Goal: Information Seeking & Learning: Compare options

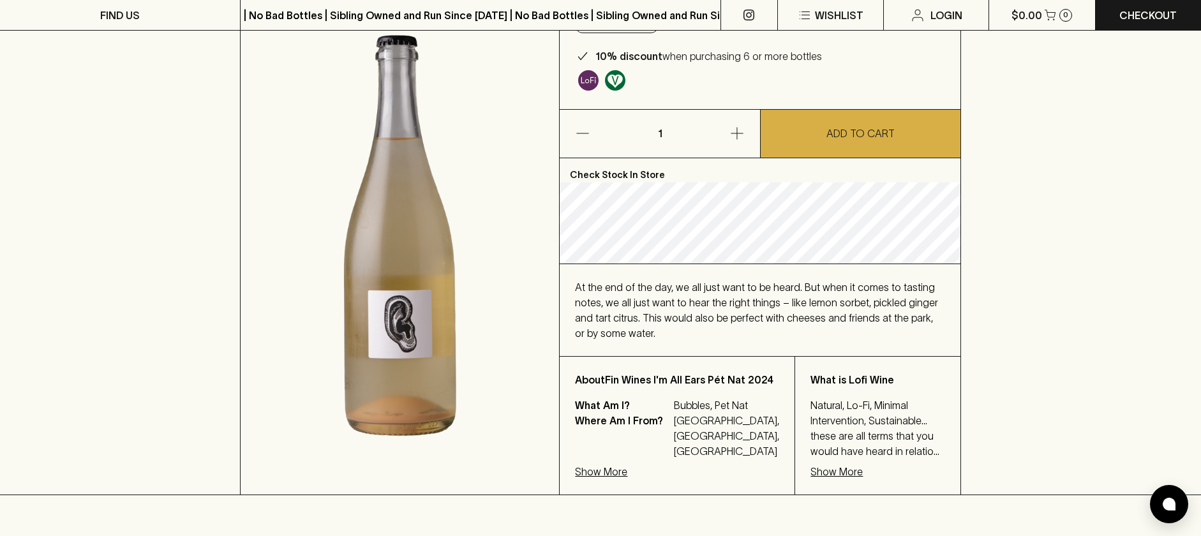
scroll to position [179, 0]
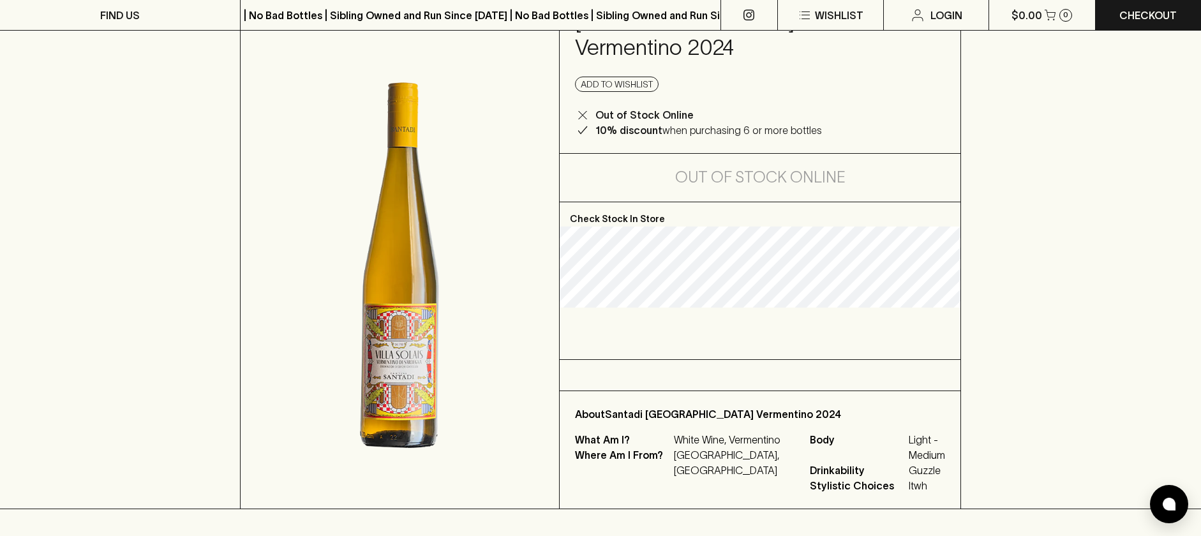
scroll to position [123, 0]
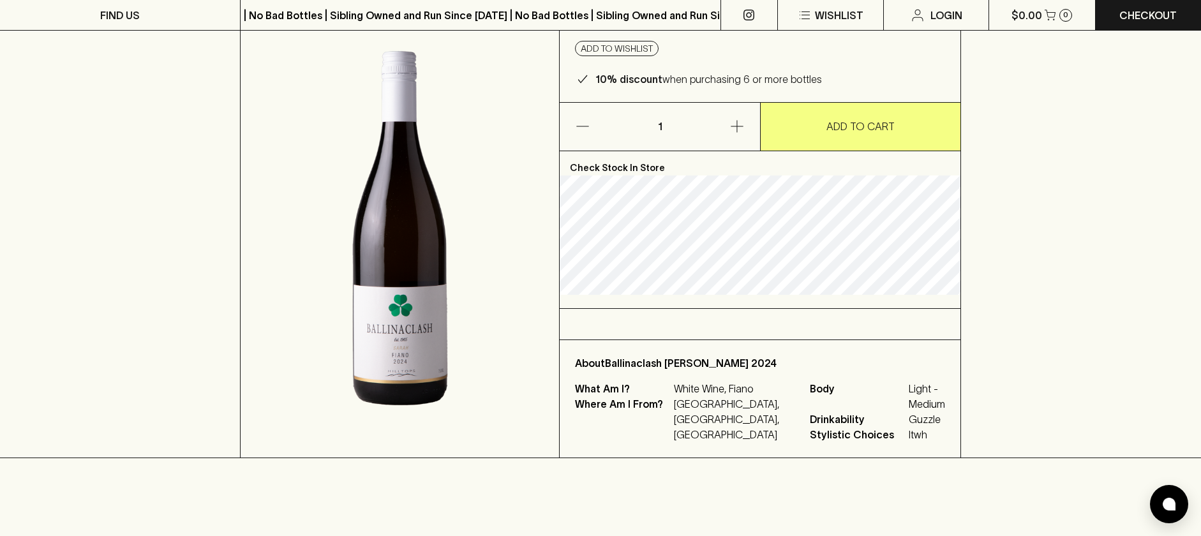
scroll to position [136, 0]
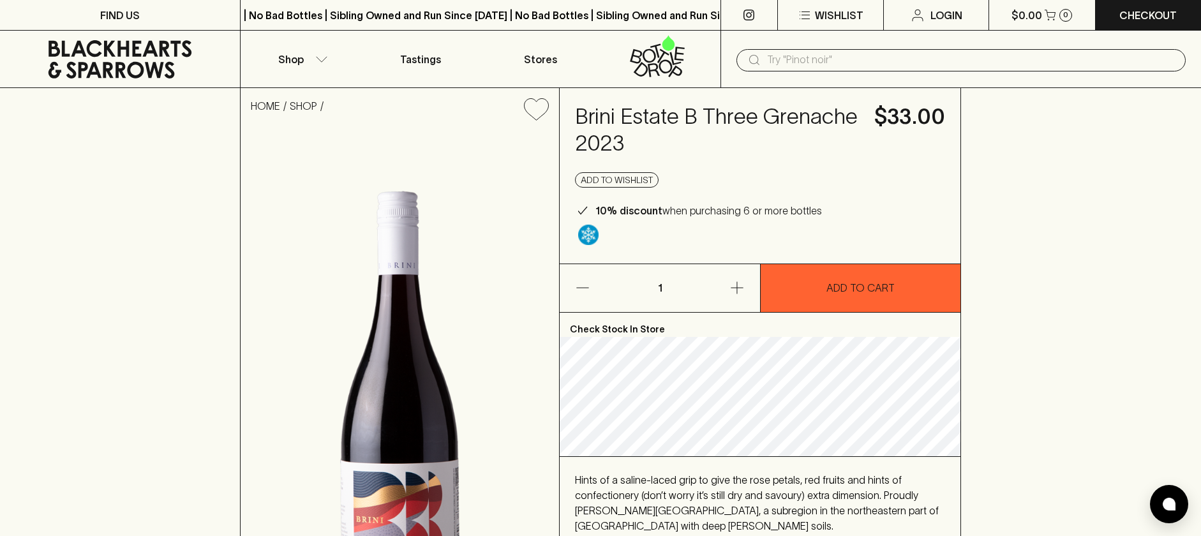
click at [812, 58] on input "text" at bounding box center [971, 60] width 409 height 20
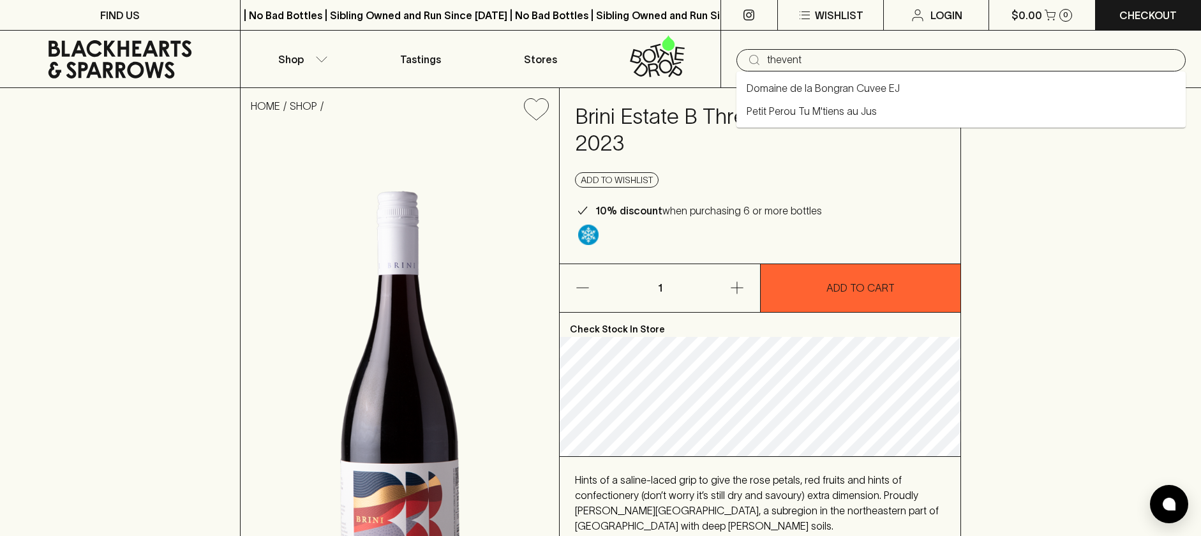
click at [878, 113] on li "Petit Perou Tu M'tiens au Jus" at bounding box center [961, 111] width 449 height 23
type input "Petit Perou Tu M'tiens au Jus"
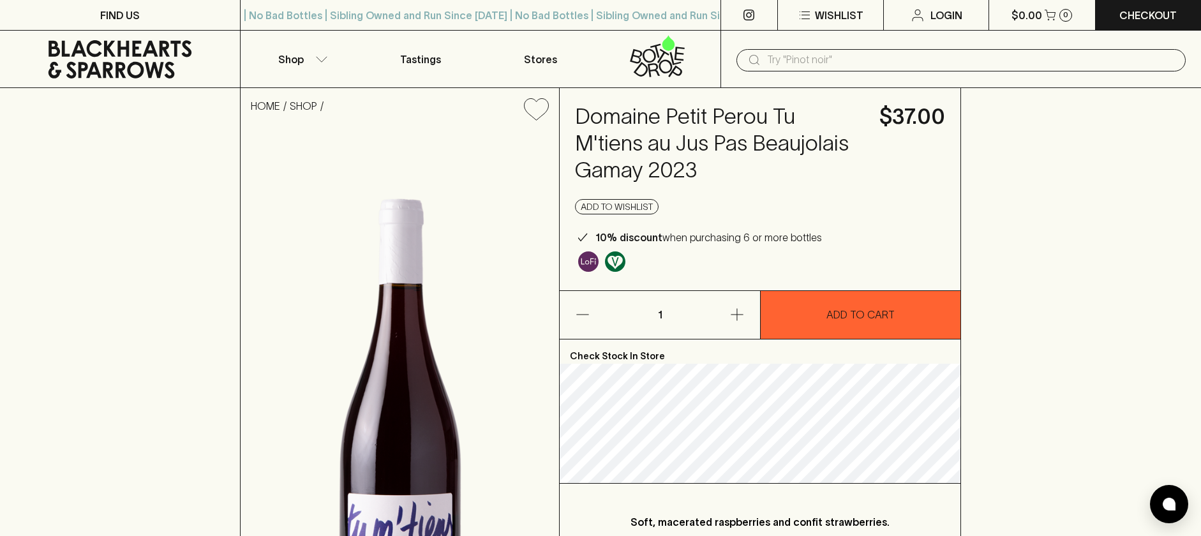
click at [653, 117] on h4 "Domaine Petit Perou Tu M'tiens au Jus Pas Beaujolais Gamay 2023" at bounding box center [719, 143] width 289 height 80
drag, startPoint x: 765, startPoint y: 121, endPoint x: 565, endPoint y: 121, distance: 199.8
click at [565, 121] on div "Domaine Petit Perou Tu M'tiens au Jus Pas Beaujolais Gamay 2023 $37.00 Add to w…" at bounding box center [760, 189] width 400 height 202
copy h4 "Domaine Petit Perou"
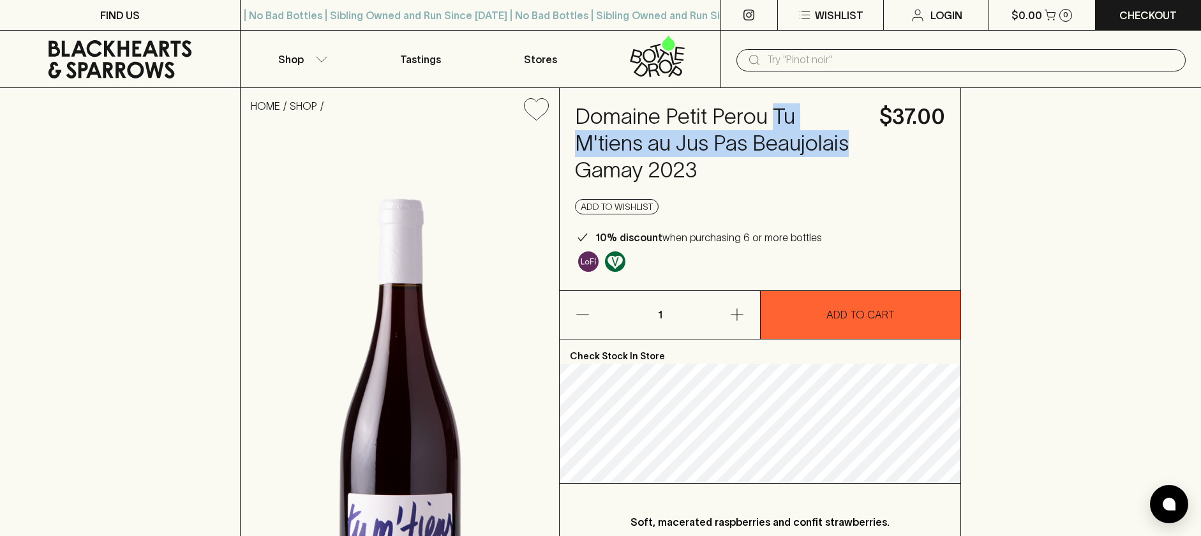
drag, startPoint x: 772, startPoint y: 115, endPoint x: 848, endPoint y: 140, distance: 79.9
click at [848, 140] on h4 "Domaine Petit Perou Tu M'tiens au Jus Pas Beaujolais Gamay 2023" at bounding box center [719, 143] width 289 height 80
copy h4 "Tu M'tiens au Jus Pas Beaujolais"
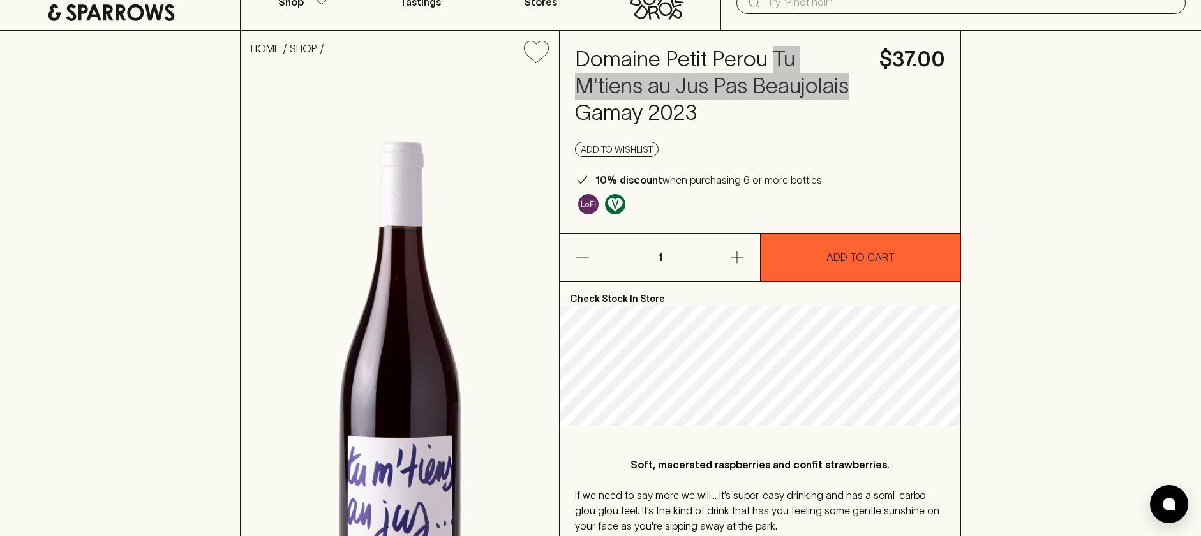
scroll to position [58, 0]
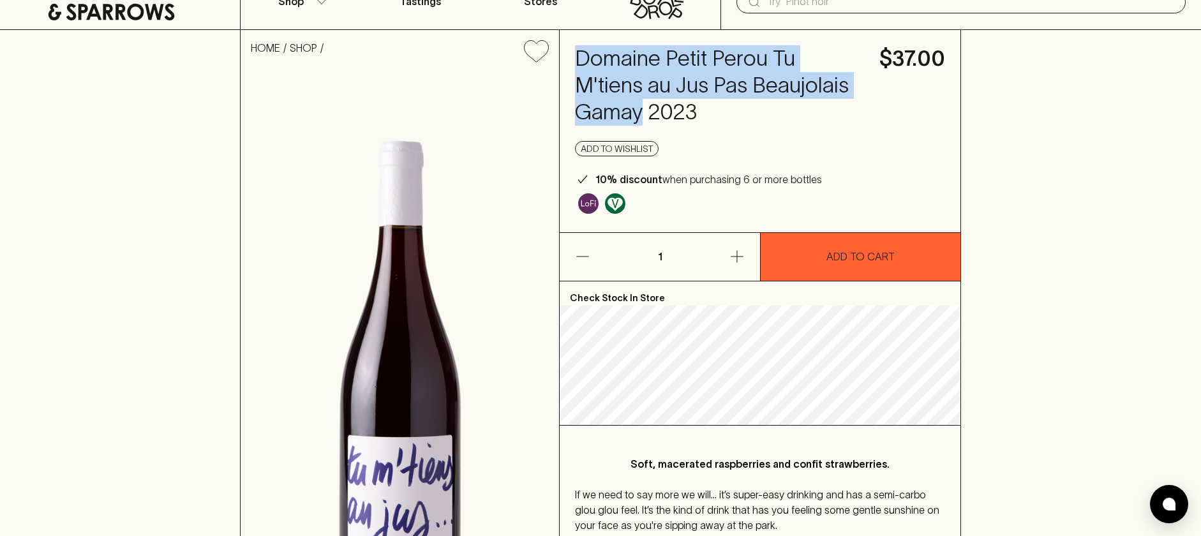
drag, startPoint x: 641, startPoint y: 107, endPoint x: 560, endPoint y: 42, distance: 103.5
click at [560, 42] on div "Domaine Petit Perou Tu M'tiens au Jus Pas Beaujolais Gamay 2023 $37.00 Add to w…" at bounding box center [760, 131] width 400 height 202
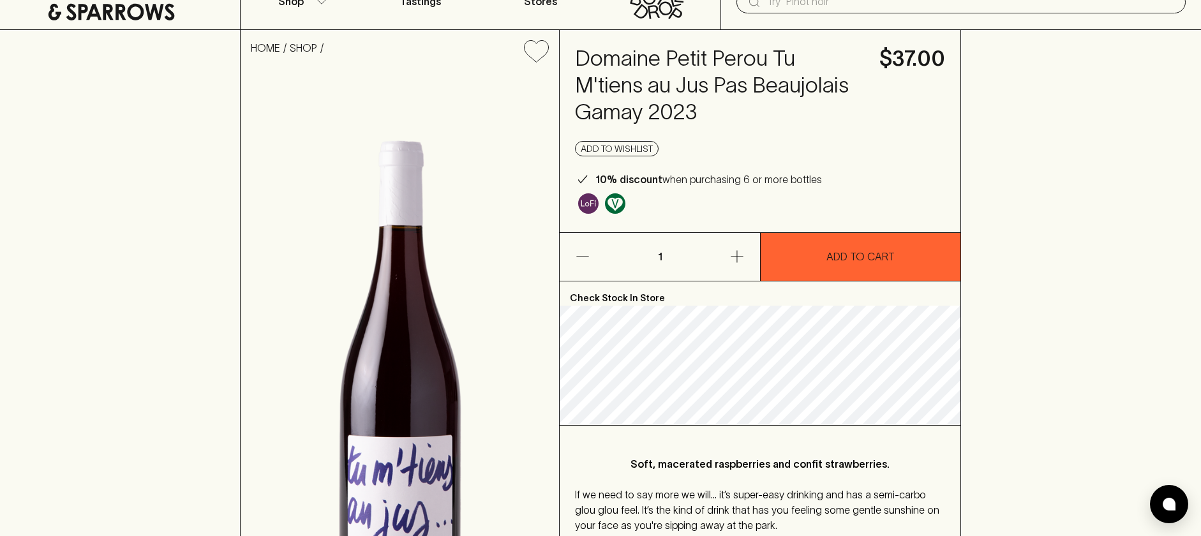
click at [586, 62] on h4 "Domaine Petit Perou Tu M'tiens au Jus Pas Beaujolais Gamay 2023" at bounding box center [719, 85] width 289 height 80
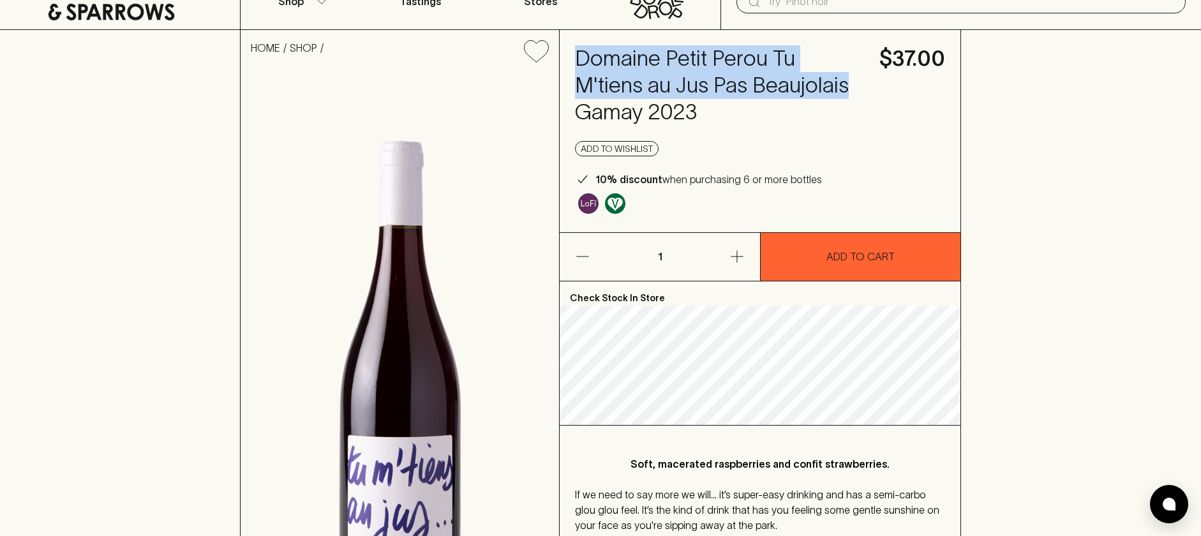
drag, startPoint x: 581, startPoint y: 60, endPoint x: 851, endPoint y: 76, distance: 270.5
click at [851, 76] on h4 "Domaine Petit Perou Tu M'tiens au Jus Pas Beaujolais Gamay 2023" at bounding box center [719, 85] width 289 height 80
copy h4 "Domaine Petit Perou Tu M'tiens au Jus Pas Beaujolais"
click at [834, 3] on input "text" at bounding box center [971, 2] width 409 height 20
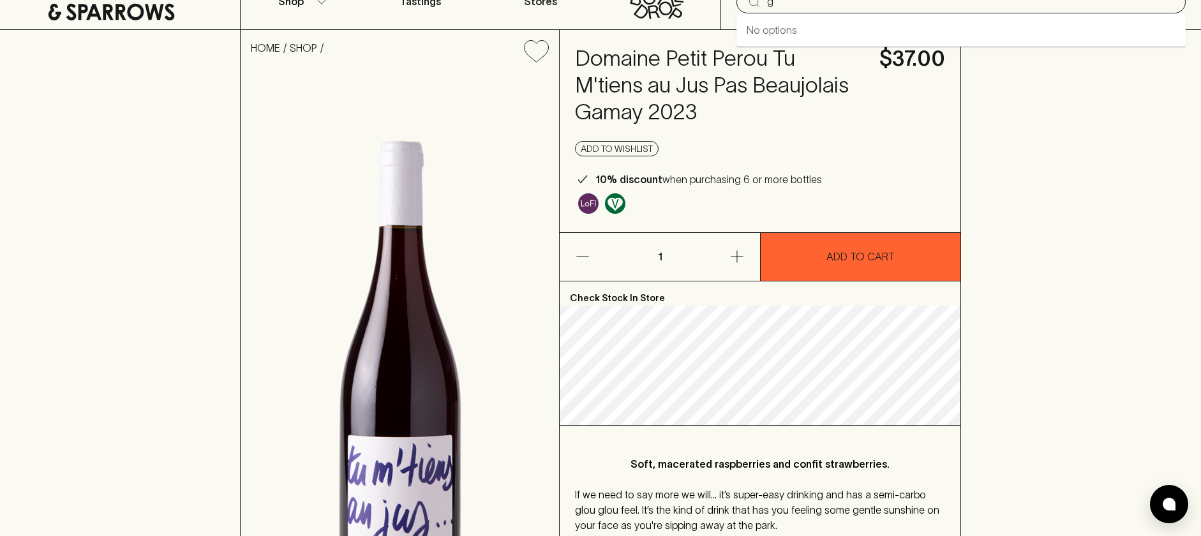
scroll to position [54, 0]
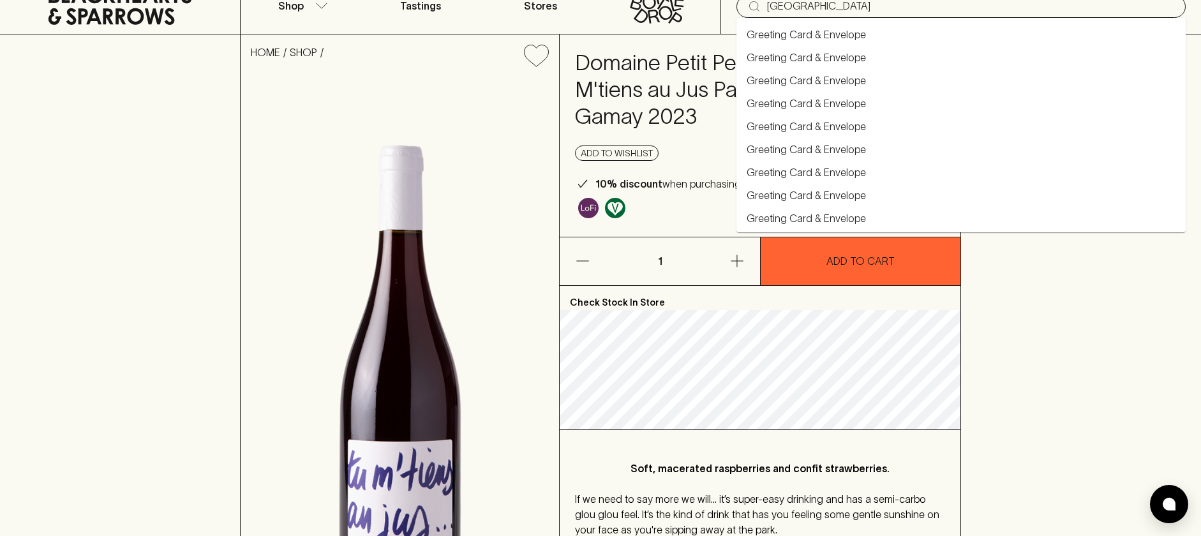
type input "gembrook hill village"
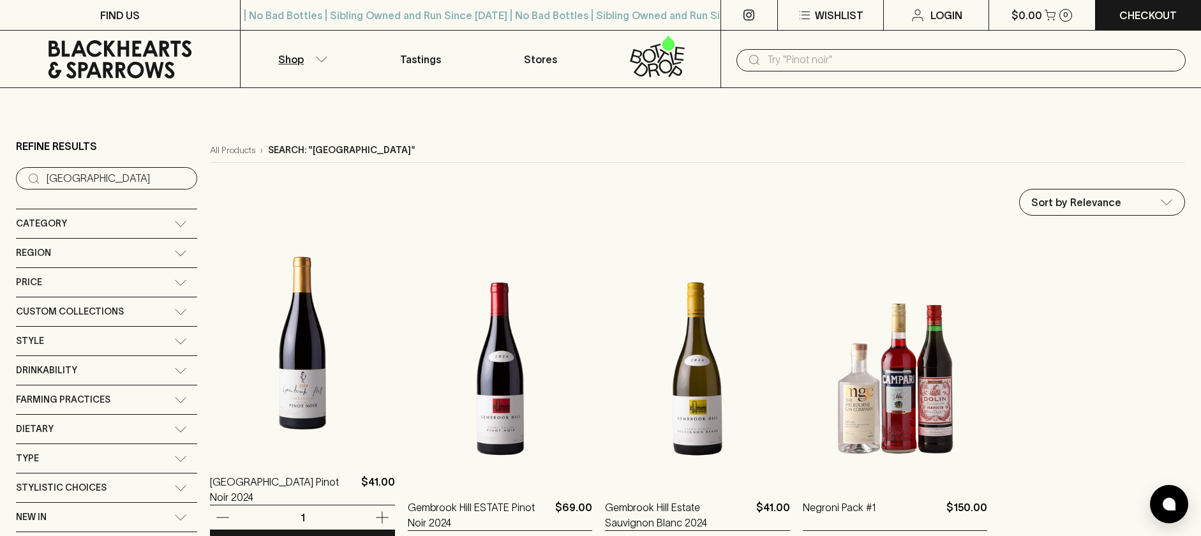
click at [293, 356] on img at bounding box center [302, 343] width 185 height 223
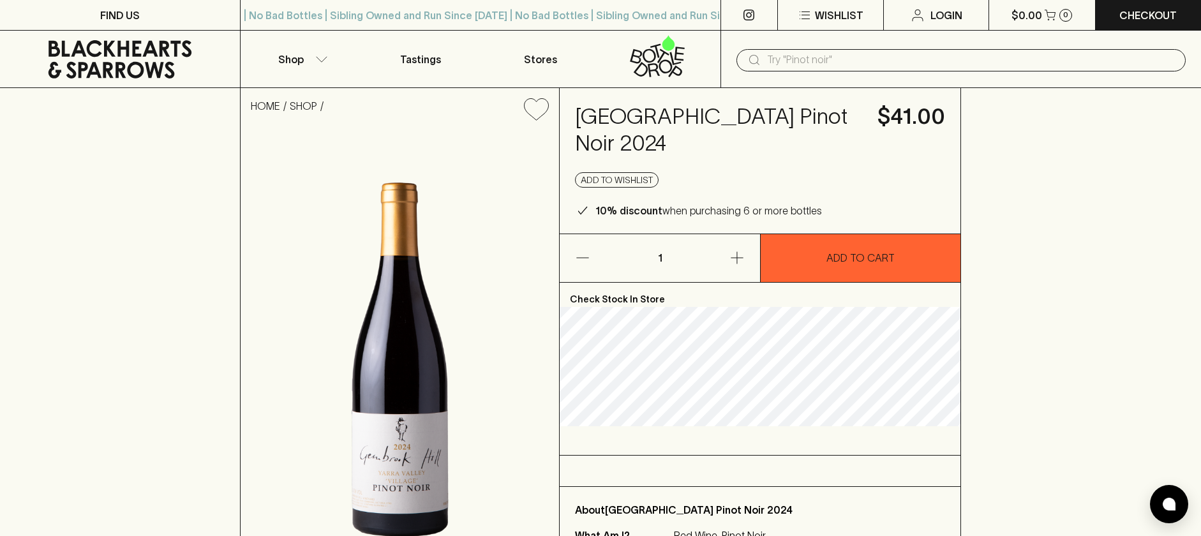
click at [788, 60] on input "text" at bounding box center [971, 60] width 409 height 20
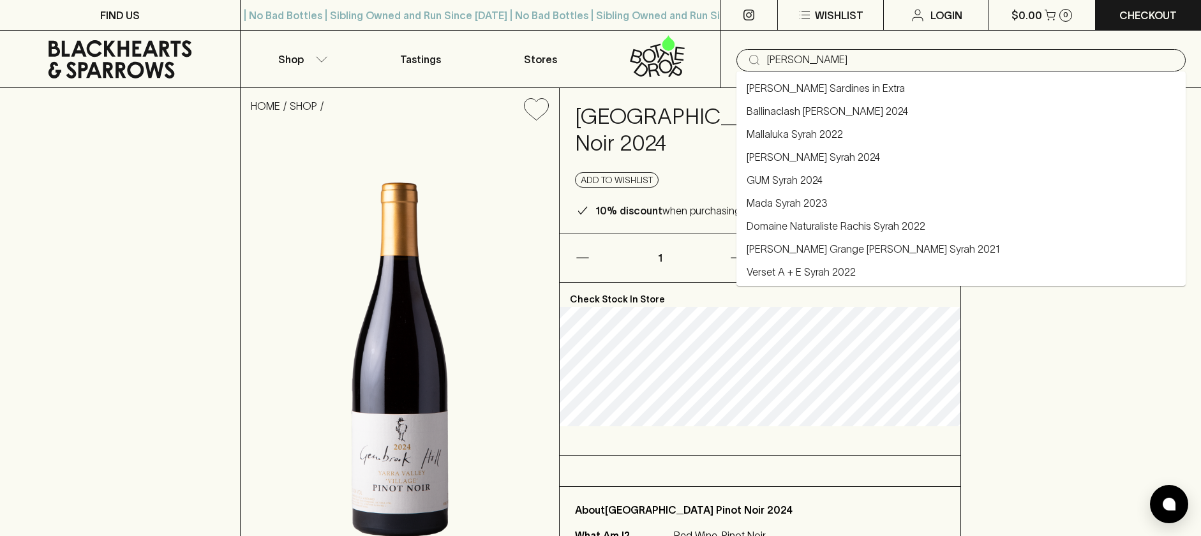
click at [836, 110] on link "Ballinaclash Sarah Fiano 2024" at bounding box center [827, 110] width 161 height 15
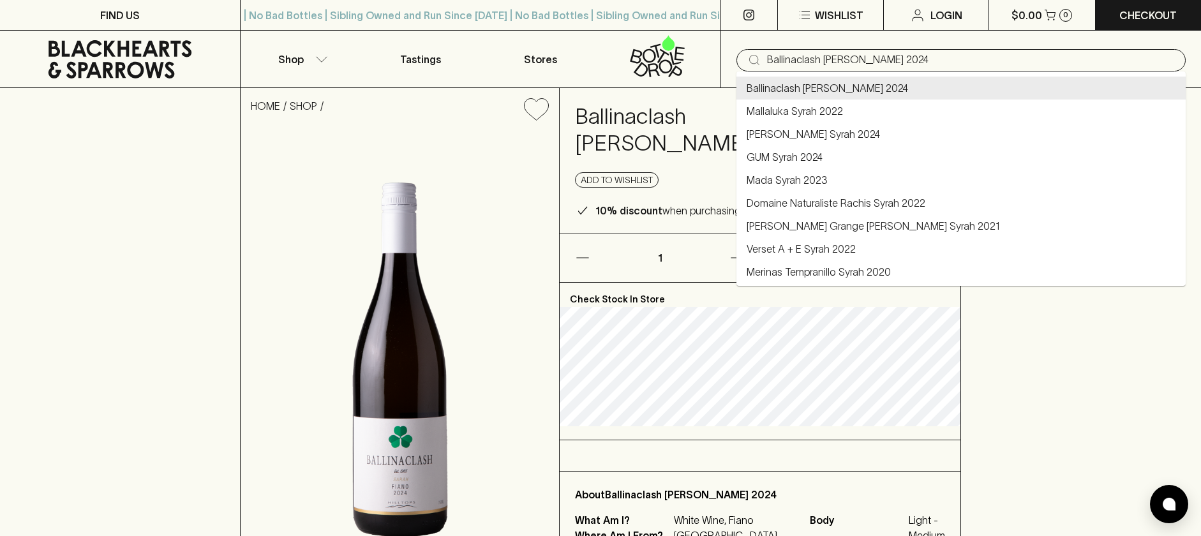
click at [885, 63] on input "Ballinaclash Sarah Fiano 2024" at bounding box center [971, 60] width 409 height 20
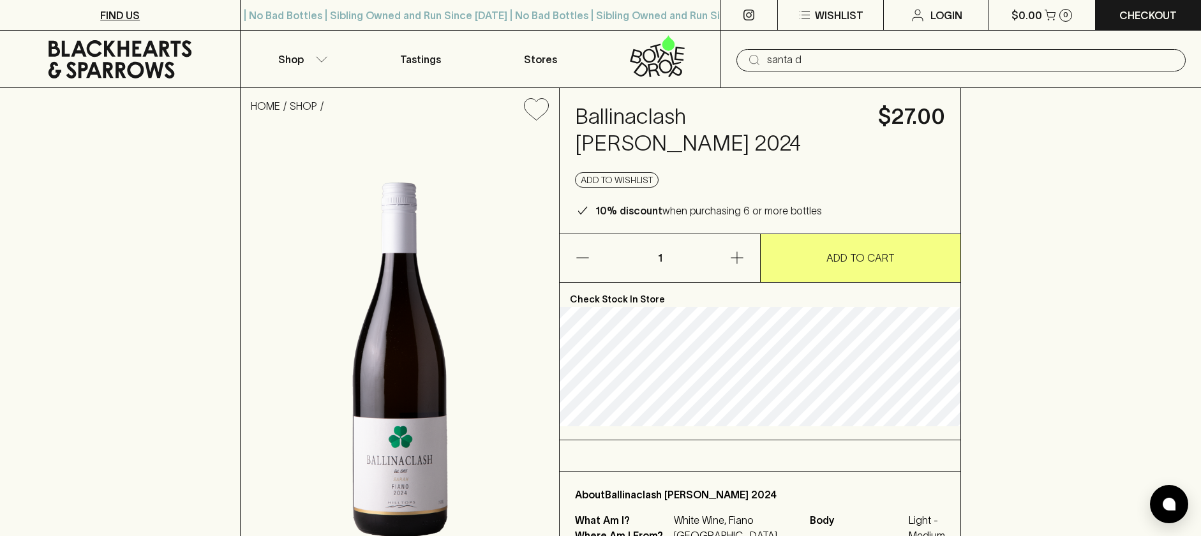
type input "Ballinaclash Sarah Fiano 2024"
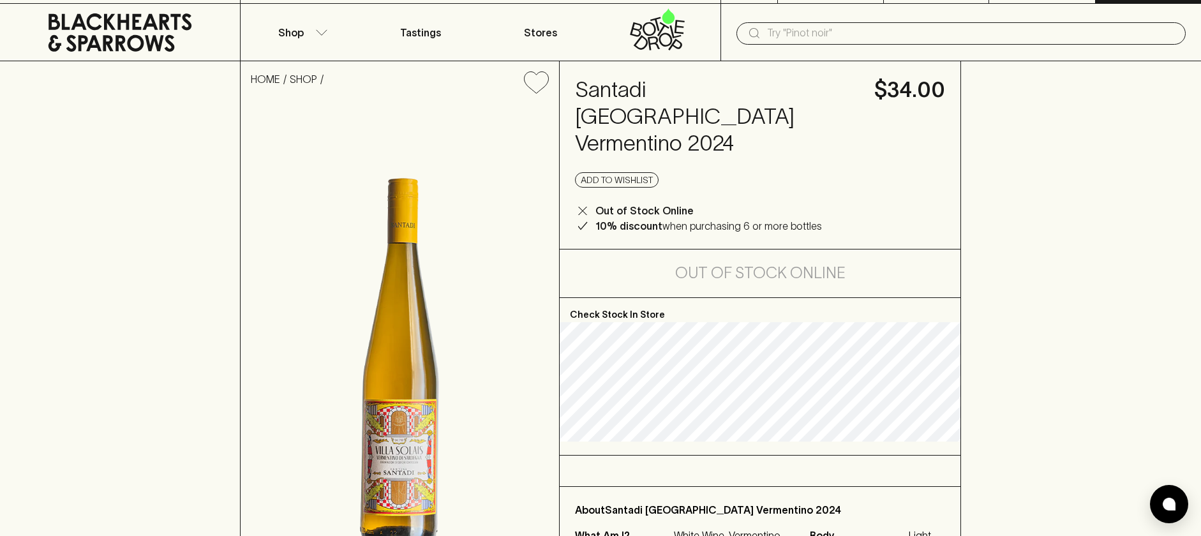
scroll to position [20, 0]
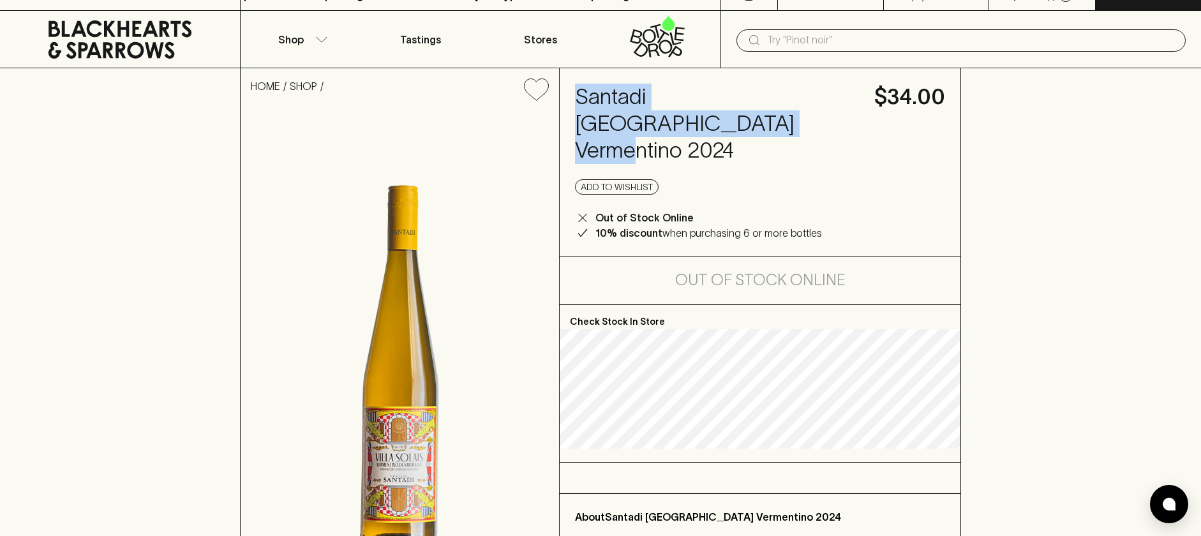
drag, startPoint x: 682, startPoint y: 121, endPoint x: 573, endPoint y: 93, distance: 113.5
click at [573, 93] on div "Santadi Villa Solais Vermentino 2024 $34.00 Add to wishlist Out of Stock Online…" at bounding box center [760, 162] width 400 height 188
copy h4 "Santadi Villa Solais Vermentino"
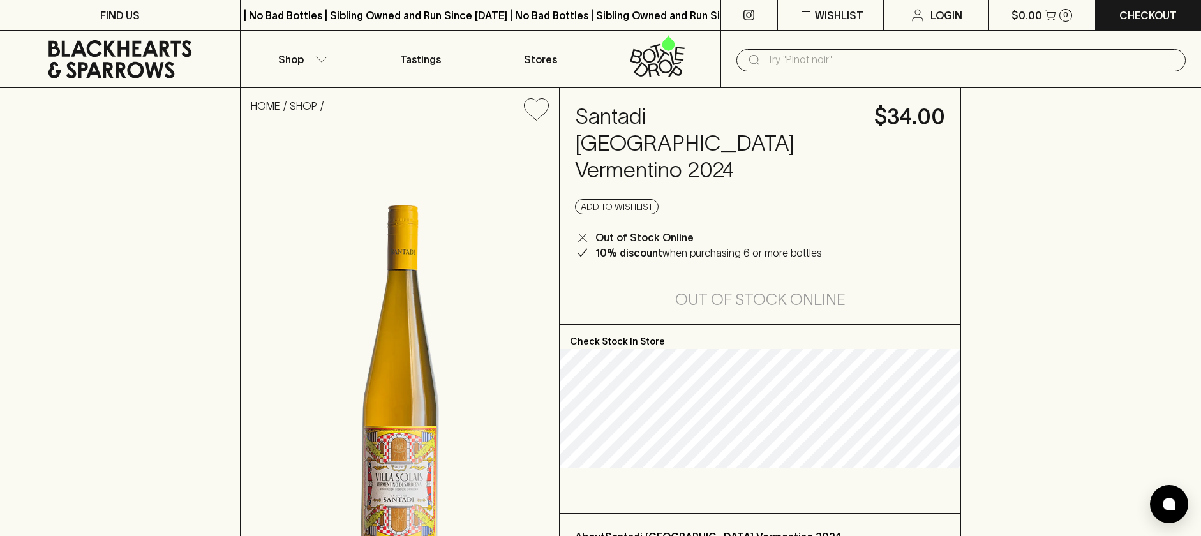
click at [807, 61] on input "text" at bounding box center [971, 60] width 409 height 20
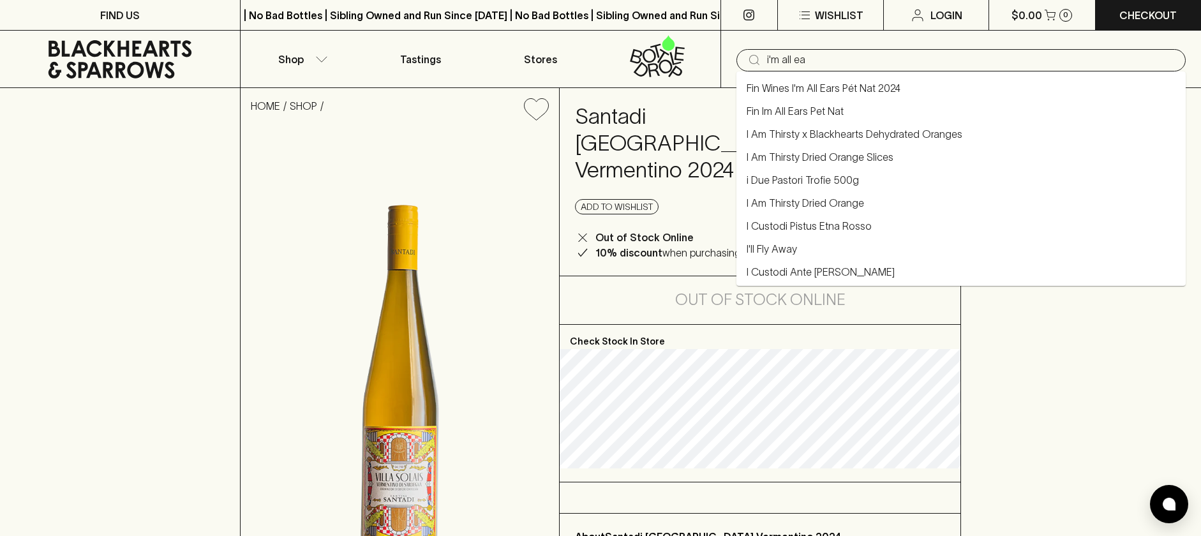
click at [854, 89] on link "Fin Wines I'm All Ears Pét Nat 2024" at bounding box center [824, 87] width 154 height 15
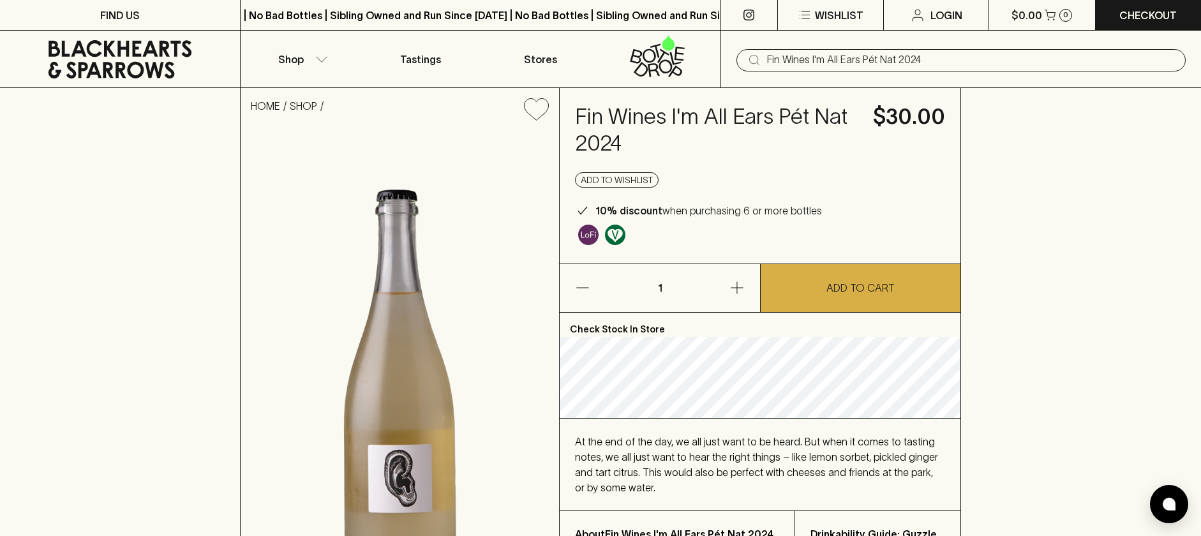
type input "Fin Wines I'm All Ears Pét Nat 2024"
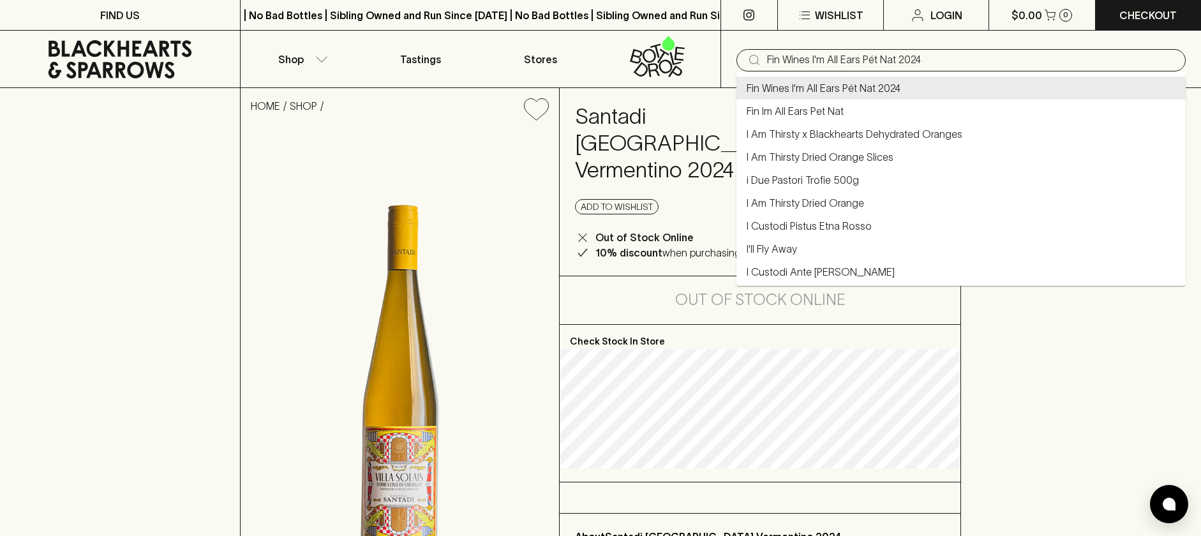
click at [860, 60] on input "Fin Wines I'm All Ears Pét Nat 2024" at bounding box center [971, 60] width 409 height 20
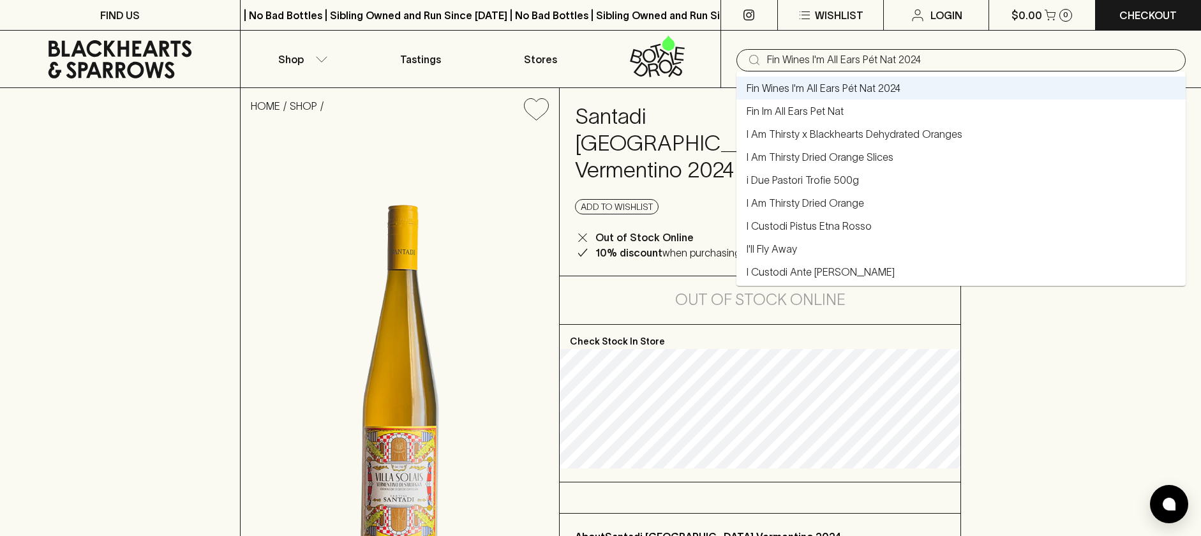
click at [831, 112] on link "Fin Im All Ears Pet Nat" at bounding box center [795, 110] width 97 height 15
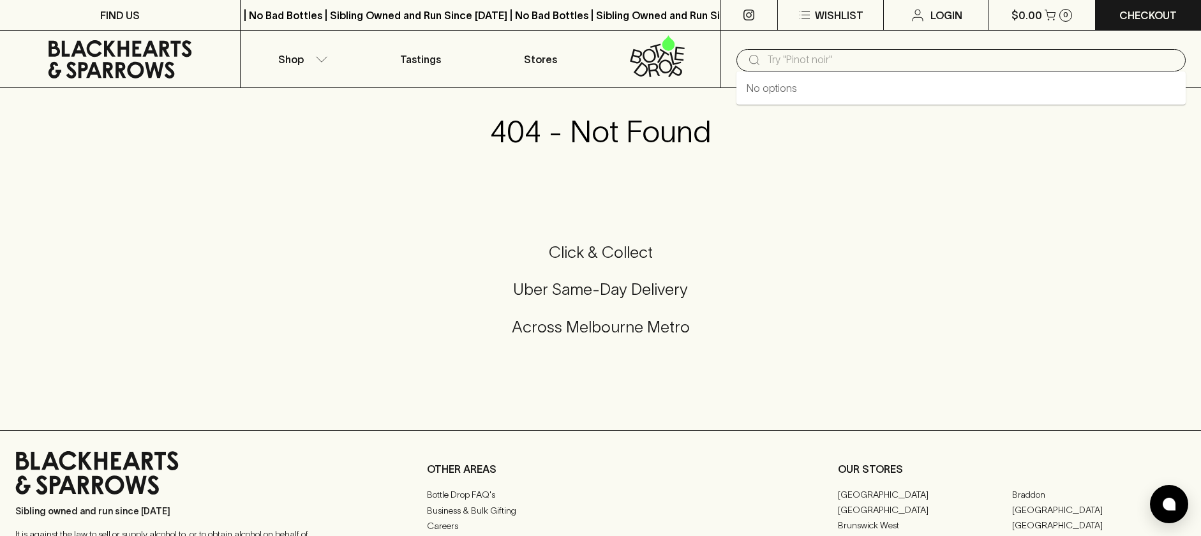
click at [822, 51] on input "text" at bounding box center [971, 60] width 409 height 20
click at [823, 66] on input "text" at bounding box center [971, 60] width 409 height 20
type input "fin"
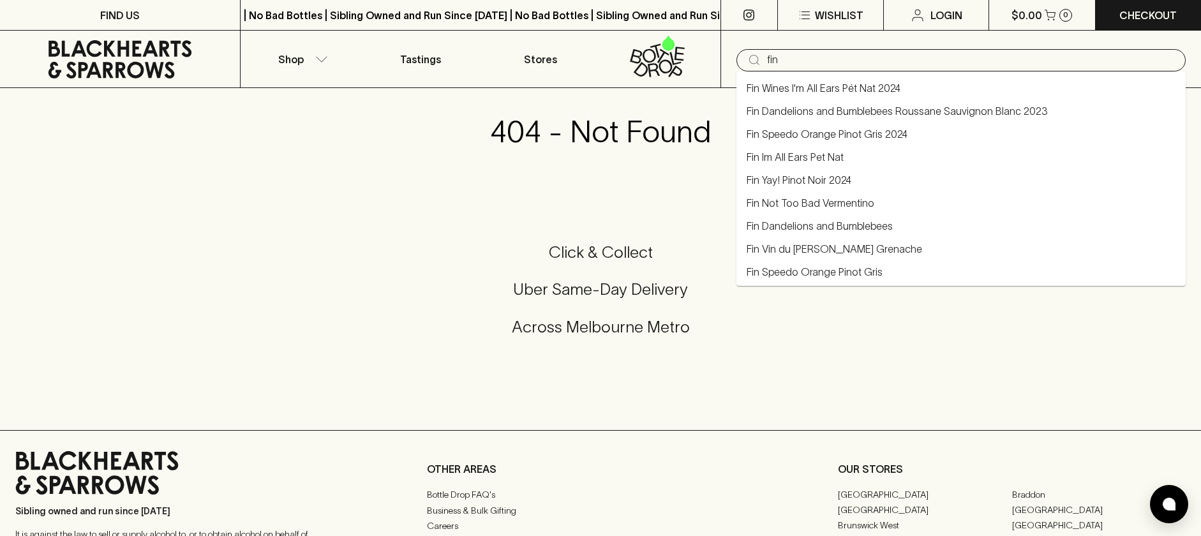
click at [833, 84] on link "Fin Wines I'm All Ears Pét Nat 2024" at bounding box center [824, 87] width 154 height 15
